Goal: Obtain resource: Download file/media

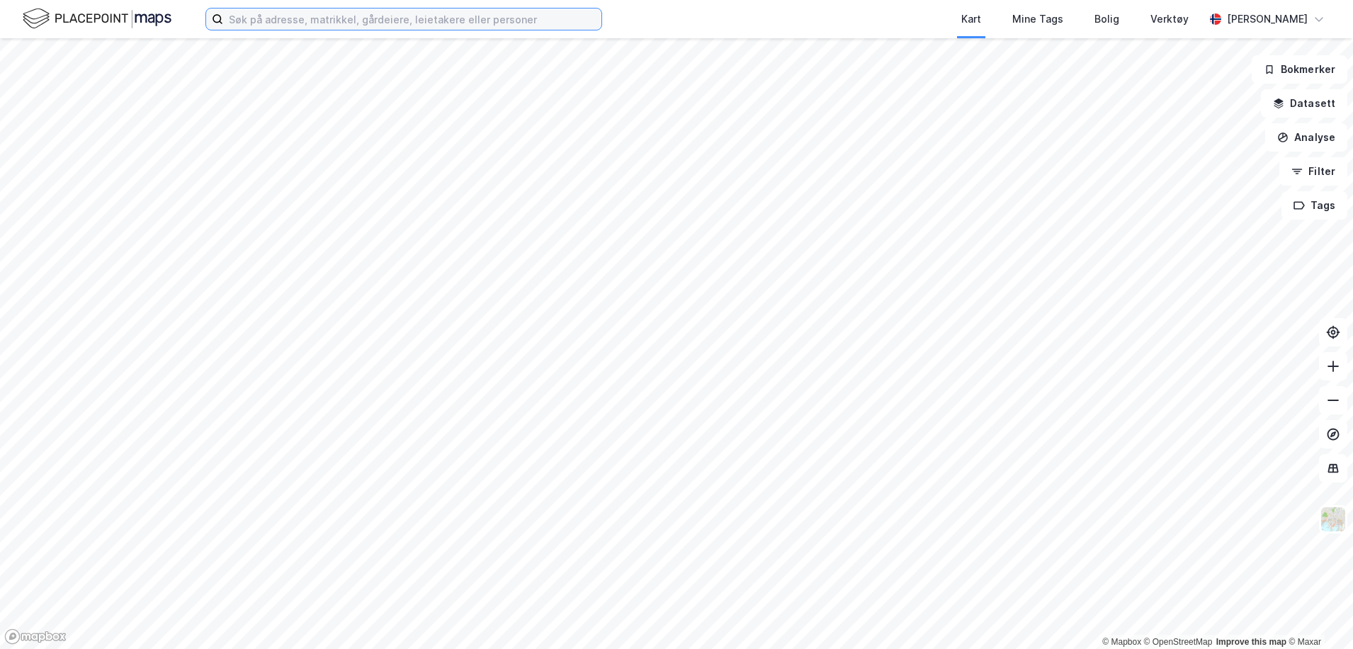
click at [310, 22] on input at bounding box center [412, 19] width 378 height 21
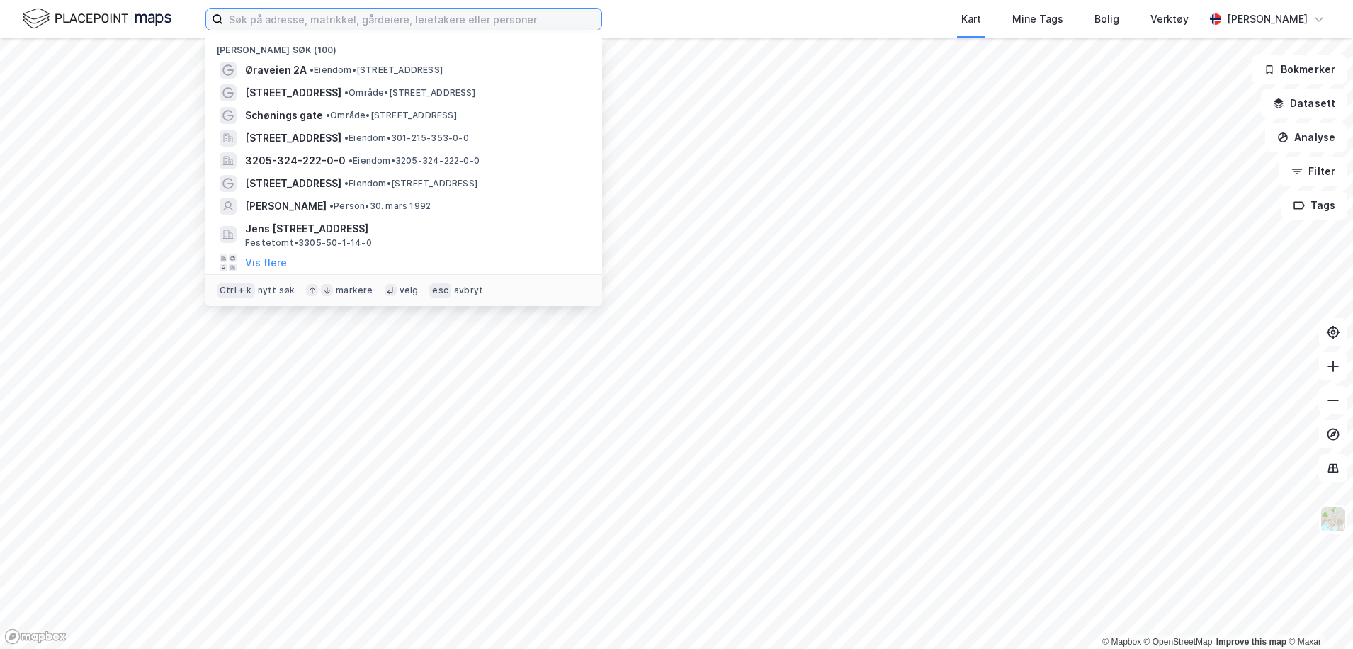
paste input "3209-132-305-0-66"
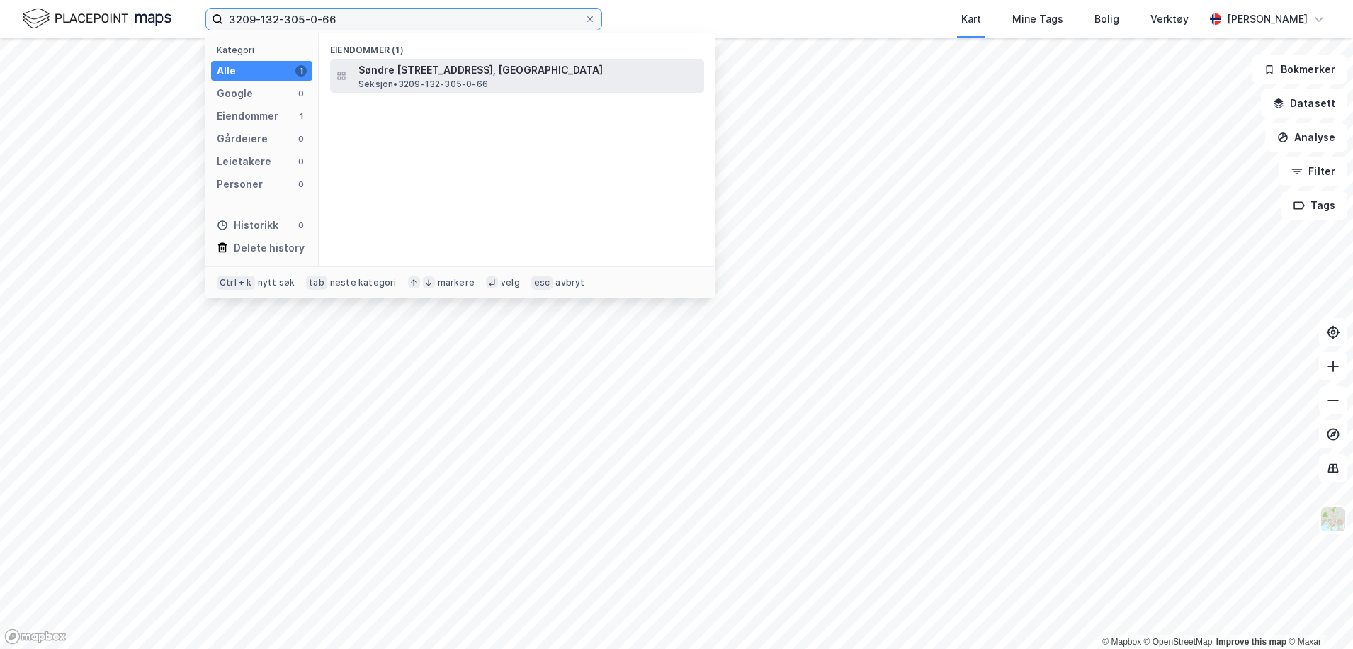
type input "3209-132-305-0-66"
click at [386, 70] on span "Søndre [STREET_ADDRESS], [GEOGRAPHIC_DATA]" at bounding box center [528, 70] width 340 height 17
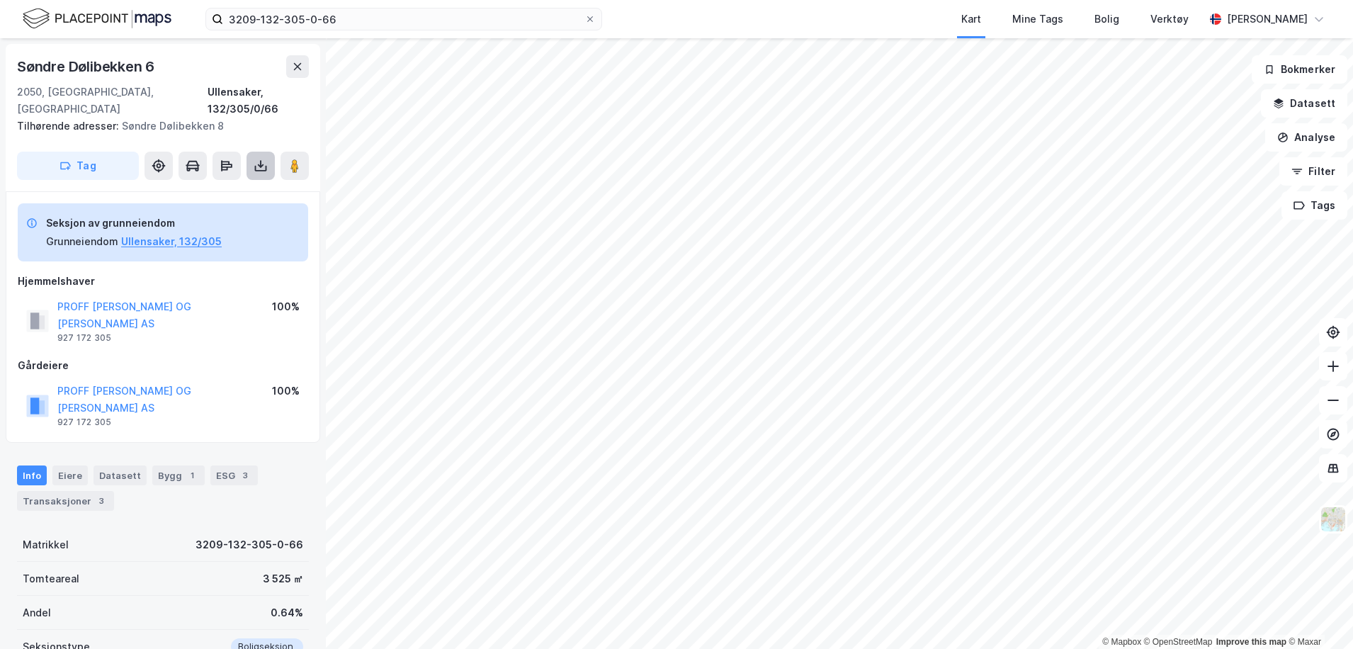
click at [264, 159] on icon at bounding box center [261, 166] width 14 height 14
click at [225, 188] on div "Last ned grunnbok" at bounding box center [190, 193] width 82 height 11
